Goal: Task Accomplishment & Management: Manage account settings

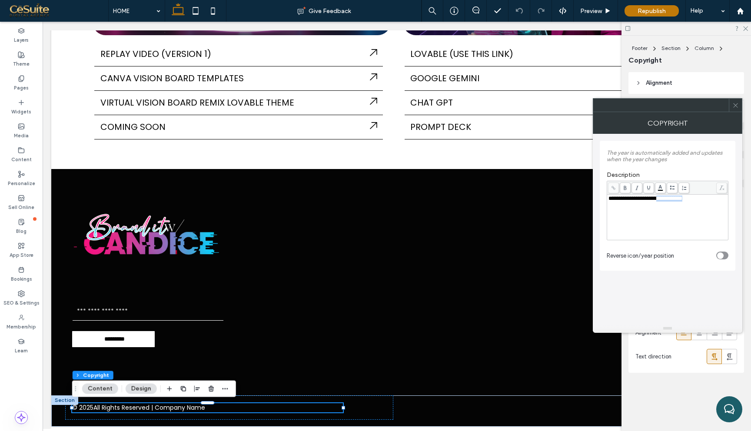
drag, startPoint x: 707, startPoint y: 200, endPoint x: 663, endPoint y: 199, distance: 43.9
click at [663, 199] on div "**********" at bounding box center [667, 199] width 119 height 6
click at [735, 106] on use at bounding box center [735, 105] width 4 height 4
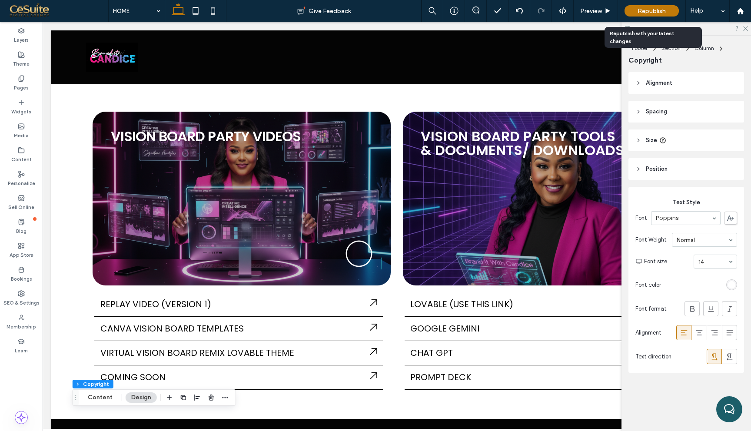
click at [661, 13] on span "Republish" at bounding box center [651, 10] width 28 height 7
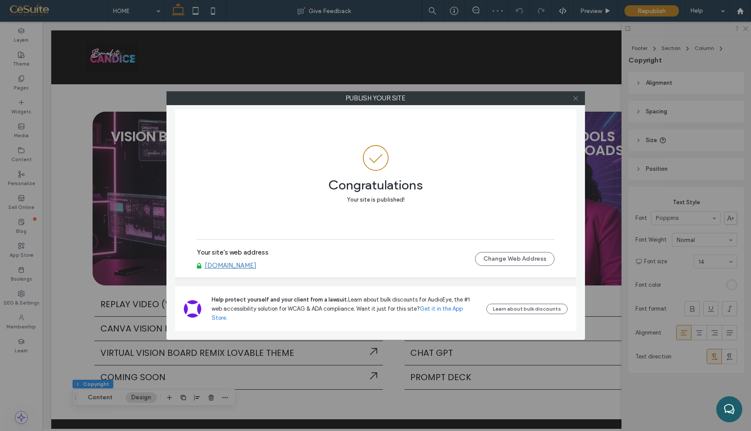
click at [576, 97] on use at bounding box center [575, 98] width 4 height 4
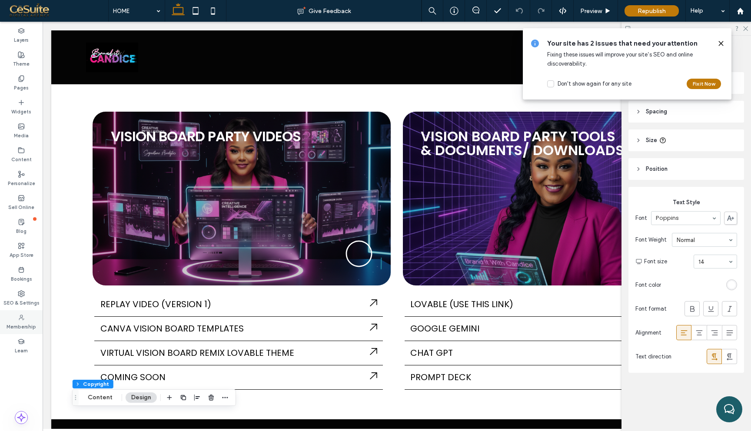
click at [20, 318] on use at bounding box center [21, 317] width 5 height 5
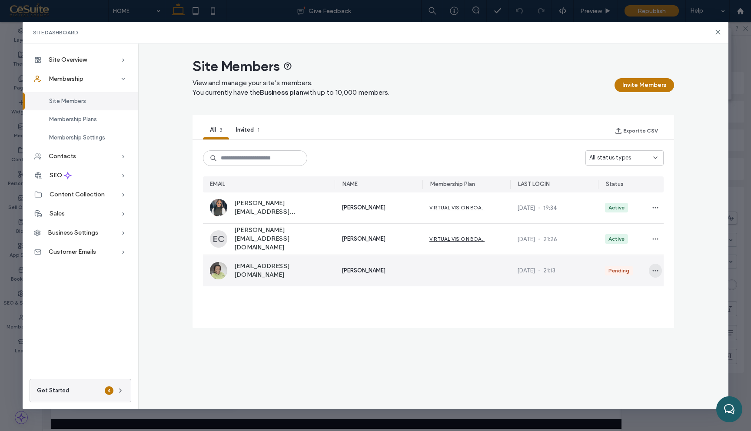
click at [654, 272] on icon "button" at bounding box center [655, 270] width 7 height 7
click at [632, 290] on span "Approve Member" at bounding box center [620, 291] width 51 height 9
